Goal: Task Accomplishment & Management: Complete application form

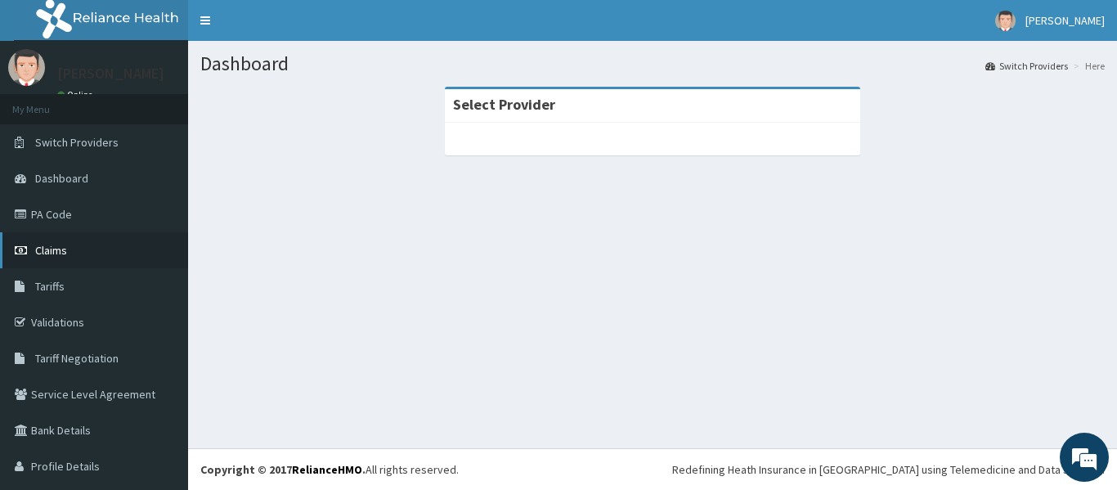
click at [43, 249] on span "Claims" at bounding box center [51, 250] width 32 height 15
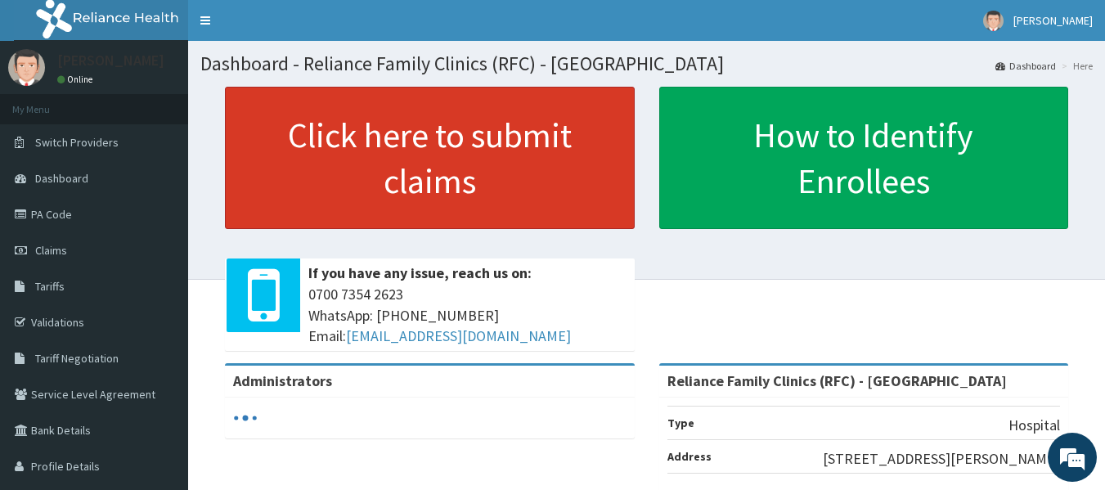
click at [523, 181] on link "Click here to submit claims" at bounding box center [430, 158] width 410 height 142
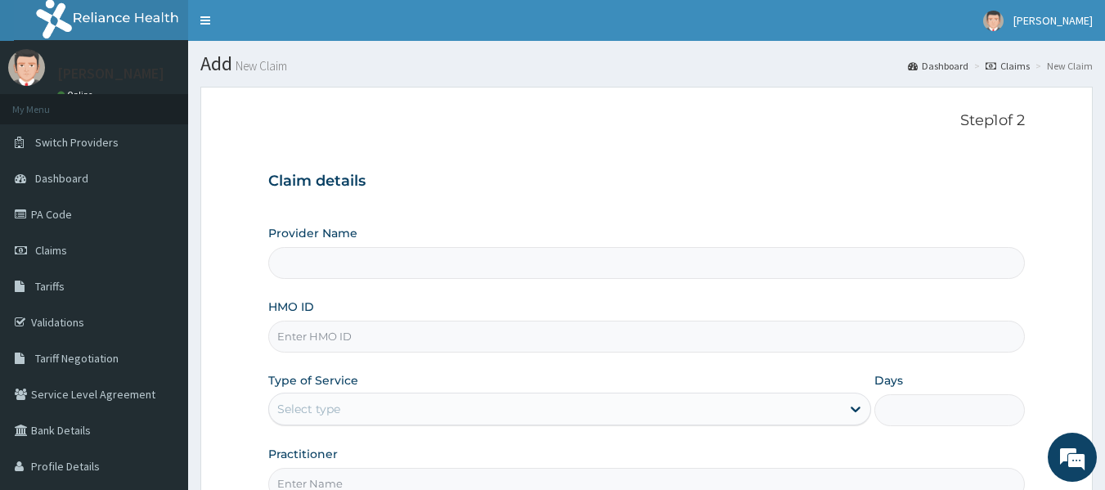
click at [308, 328] on input "HMO ID" at bounding box center [646, 337] width 757 height 32
type input "Reliance Family Clinics (RFC) - [GEOGRAPHIC_DATA]"
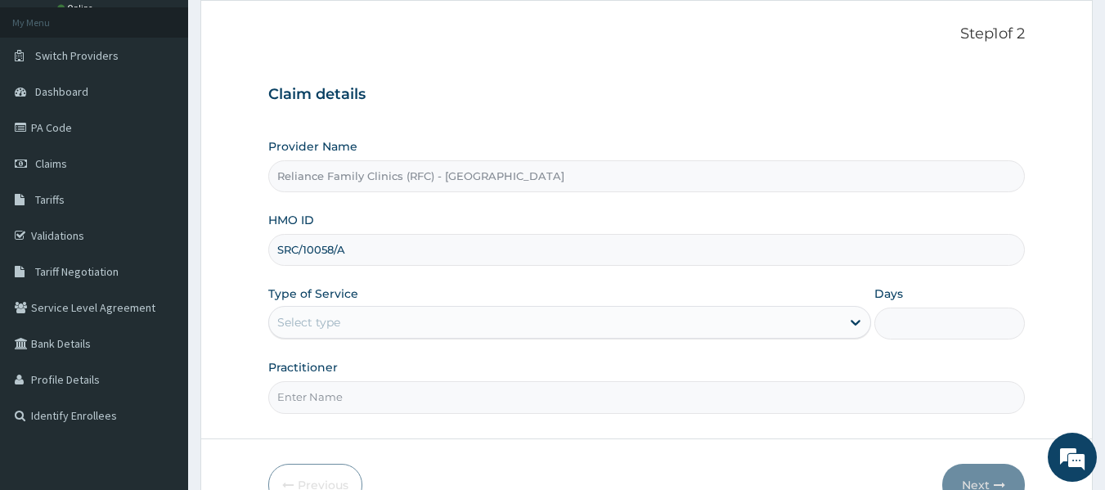
scroll to position [88, 0]
type input "SRC/10058/A"
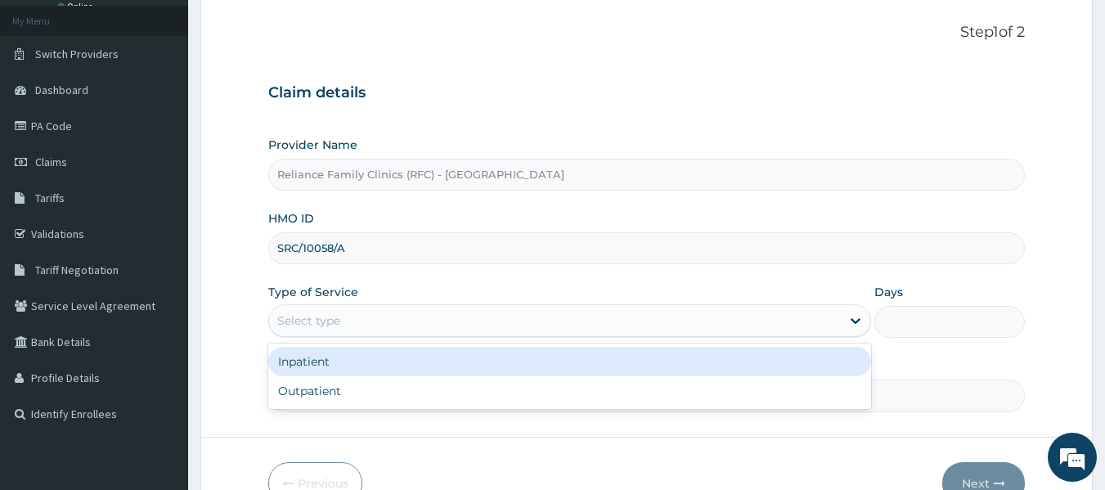
click at [330, 315] on div "Select type" at bounding box center [308, 320] width 63 height 16
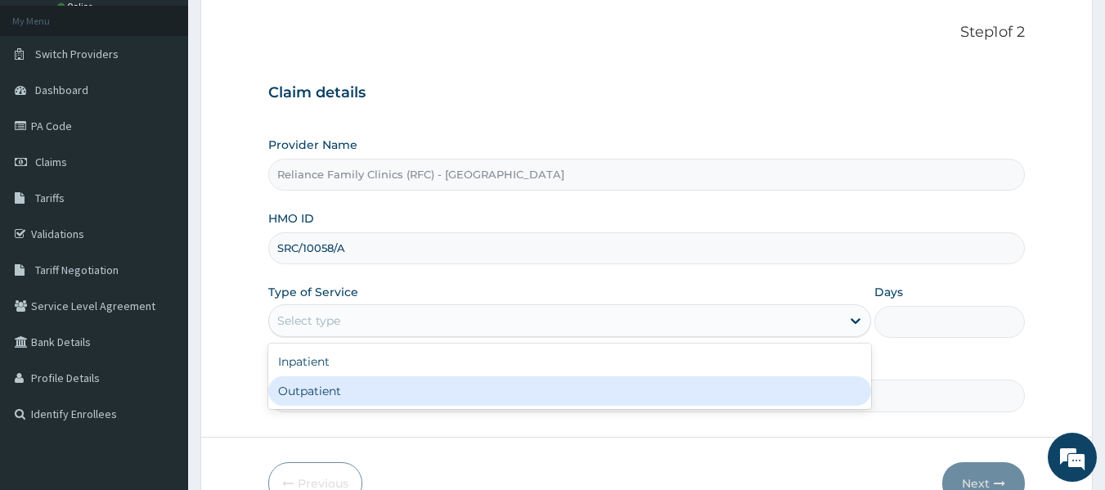
click at [312, 384] on div "Outpatient" at bounding box center [569, 390] width 603 height 29
type input "1"
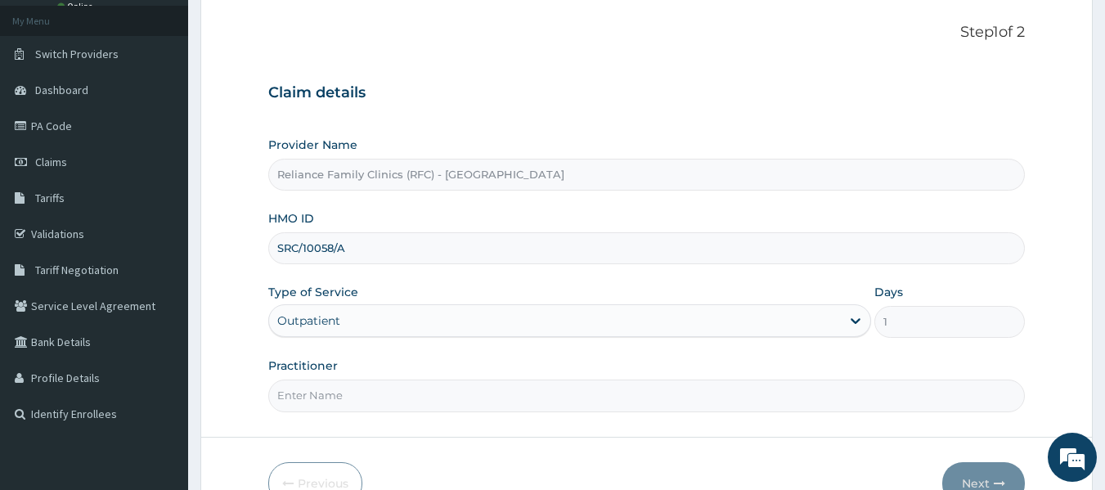
click at [294, 391] on input "Practitioner" at bounding box center [646, 396] width 757 height 32
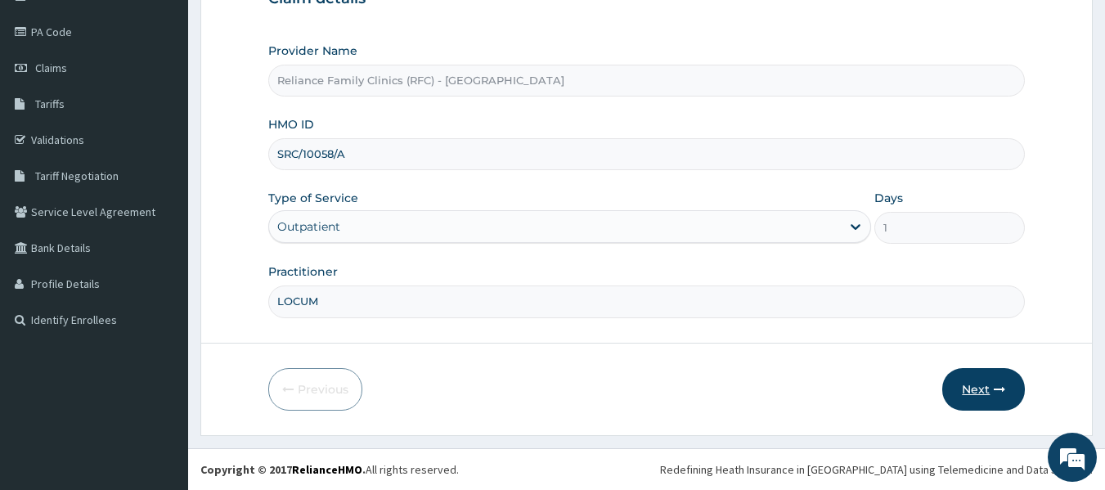
type input "LOCUM"
click at [967, 387] on button "Next" at bounding box center [983, 389] width 83 height 43
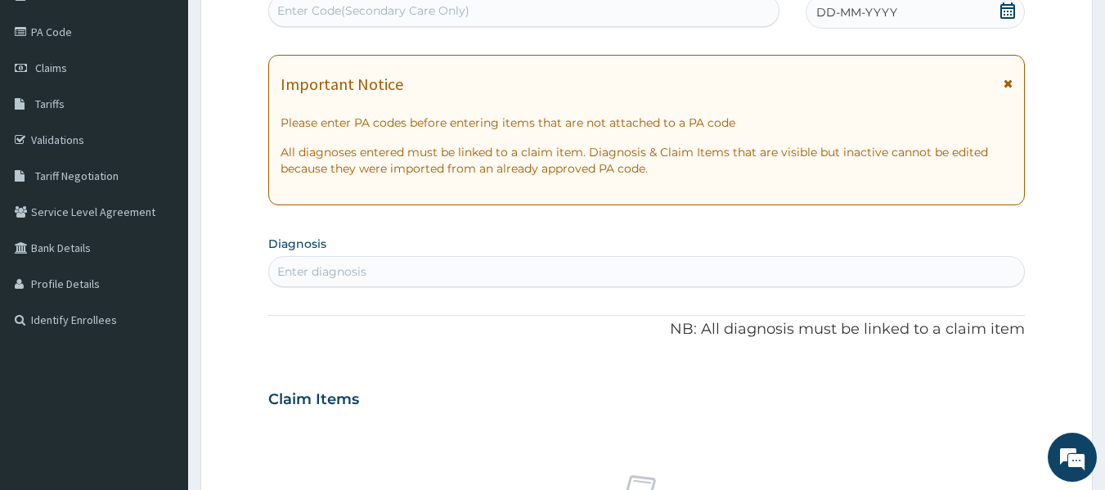
click at [314, 270] on div "Enter diagnosis" at bounding box center [321, 271] width 89 height 16
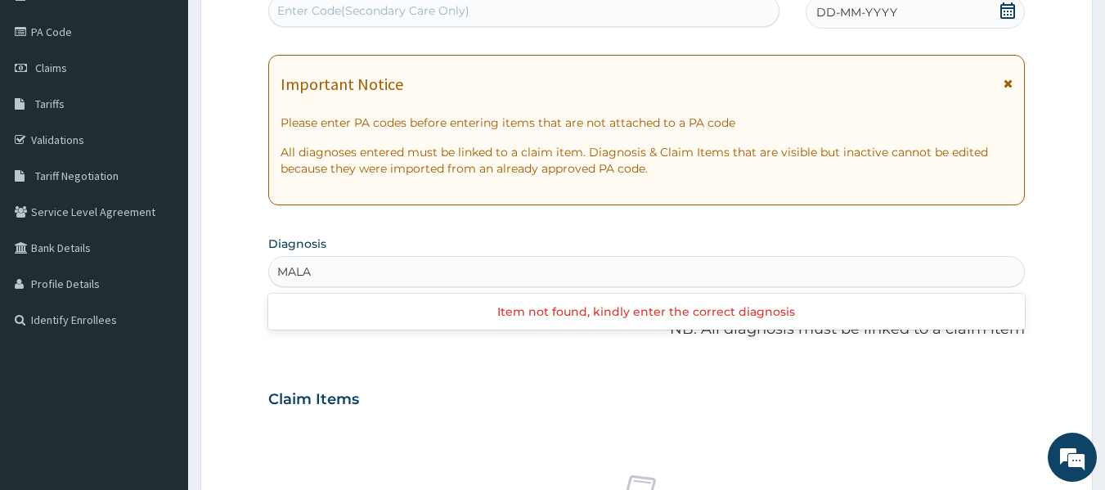
type input "MAL"
click at [317, 267] on div "Enter diagnosis" at bounding box center [647, 271] width 756 height 26
click at [317, 267] on div "Enter diagnosis" at bounding box center [321, 271] width 89 height 16
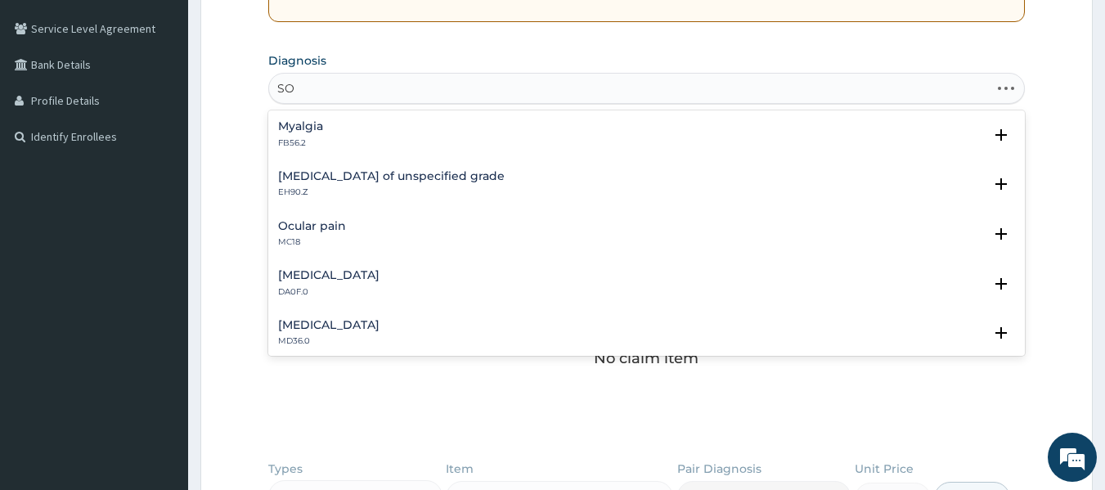
type input "S"
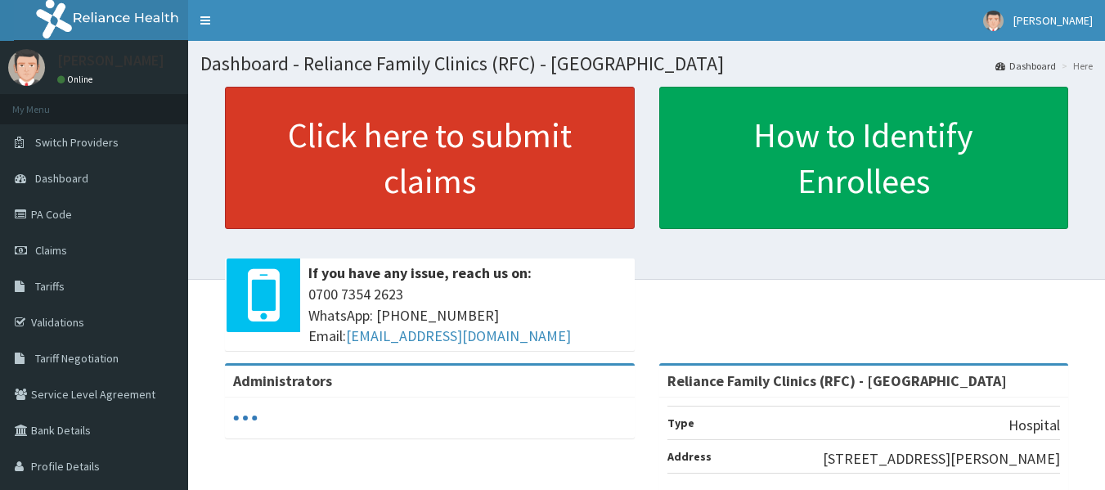
click at [488, 119] on link "Click here to submit claims" at bounding box center [430, 158] width 410 height 142
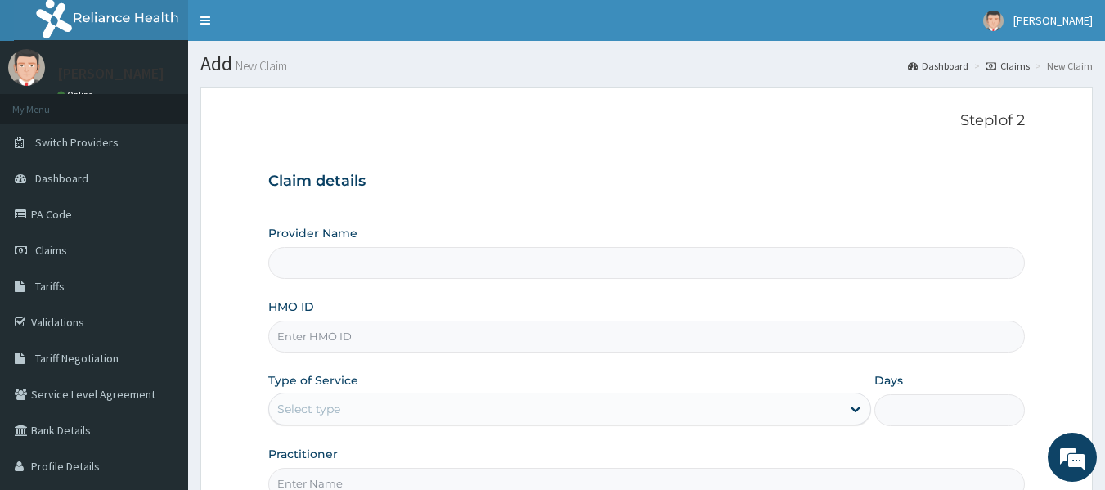
click at [303, 336] on input "HMO ID" at bounding box center [646, 337] width 757 height 32
type input "Reliance Family Clinics (RFC) - [GEOGRAPHIC_DATA]"
